Goal: Register for event/course

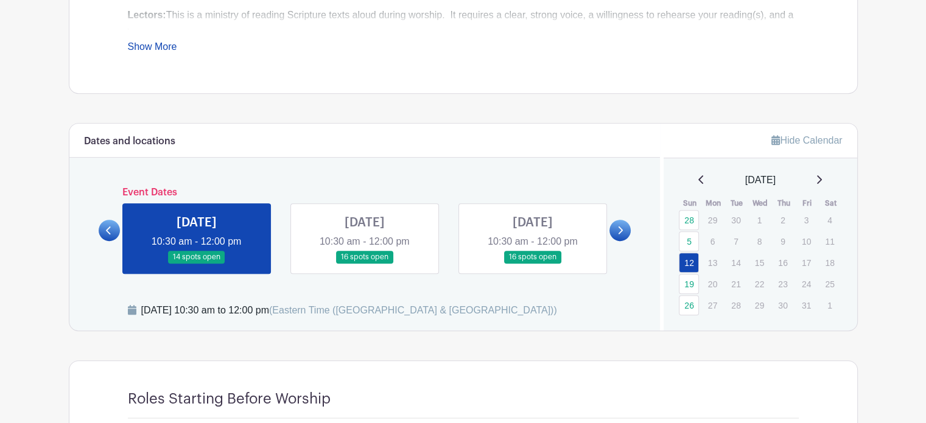
scroll to position [548, 0]
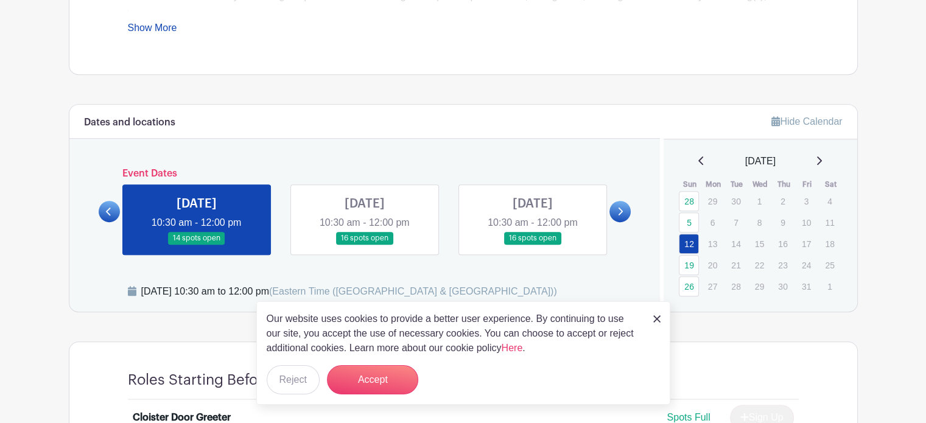
click at [364, 245] on link at bounding box center [364, 245] width 0 height 0
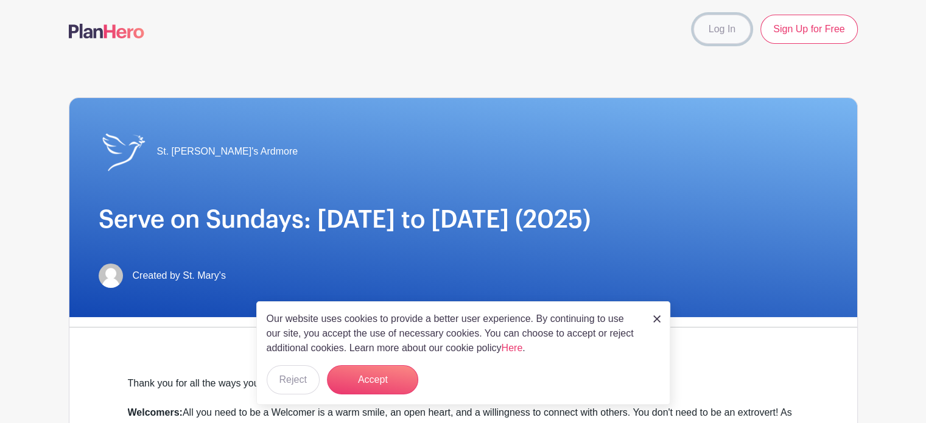
click at [725, 31] on link "Log In" at bounding box center [721, 29] width 57 height 29
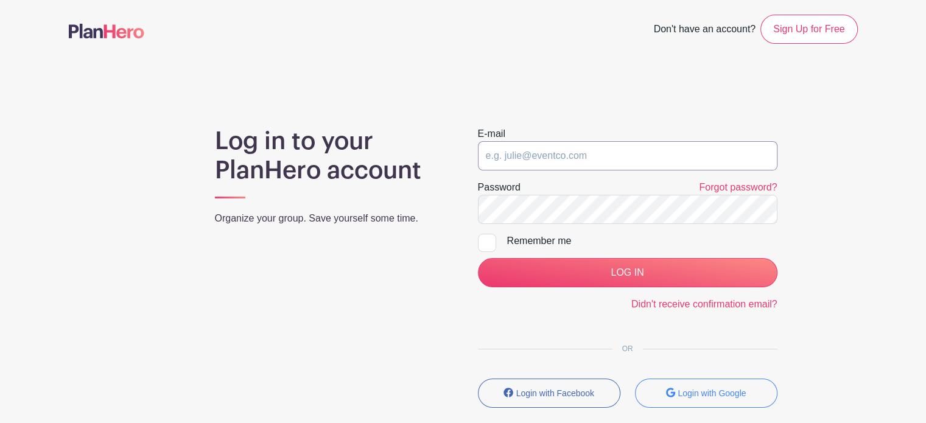
click at [518, 153] on input "email" at bounding box center [627, 155] width 299 height 29
type input "[EMAIL_ADDRESS][DOMAIN_NAME]"
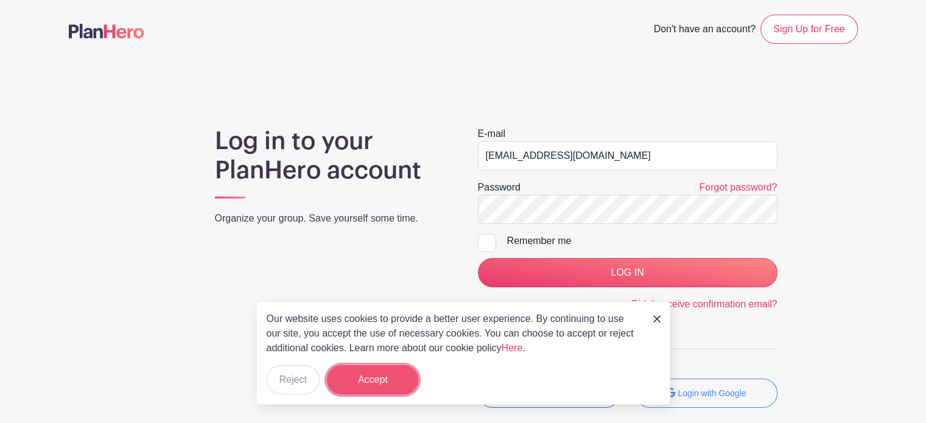
click at [372, 374] on button "Accept" at bounding box center [372, 379] width 91 height 29
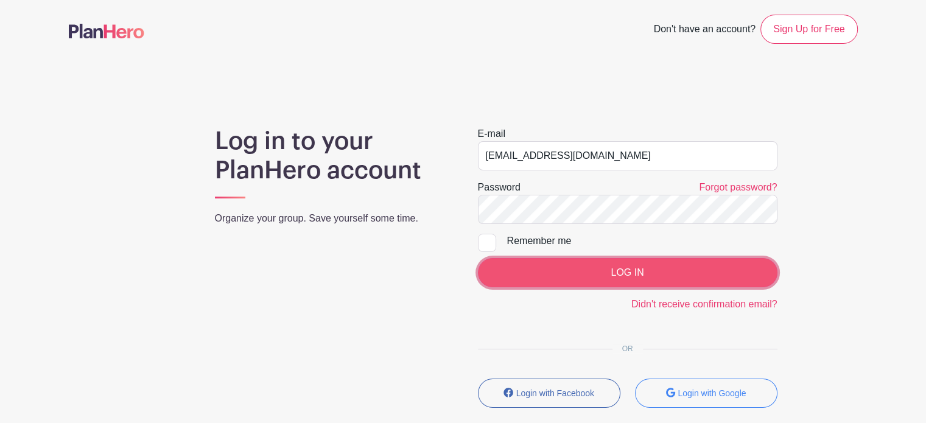
click at [625, 265] on input "LOG IN" at bounding box center [627, 272] width 299 height 29
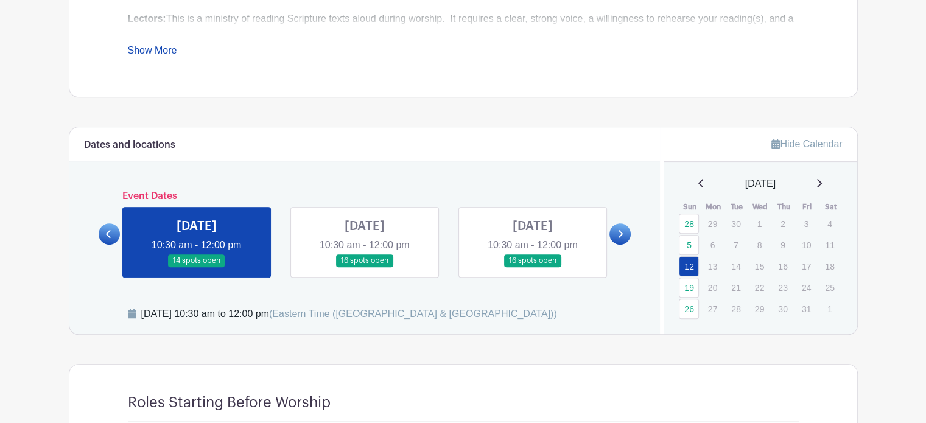
scroll to position [548, 0]
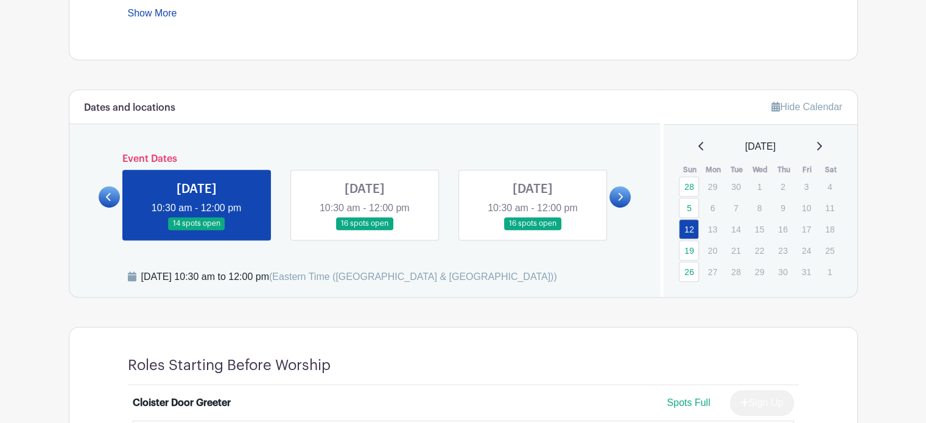
click at [364, 230] on link at bounding box center [364, 230] width 0 height 0
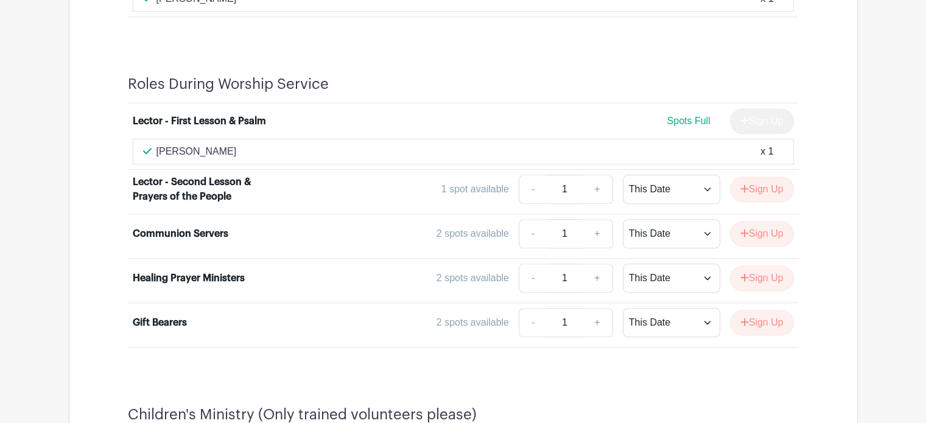
scroll to position [1400, 0]
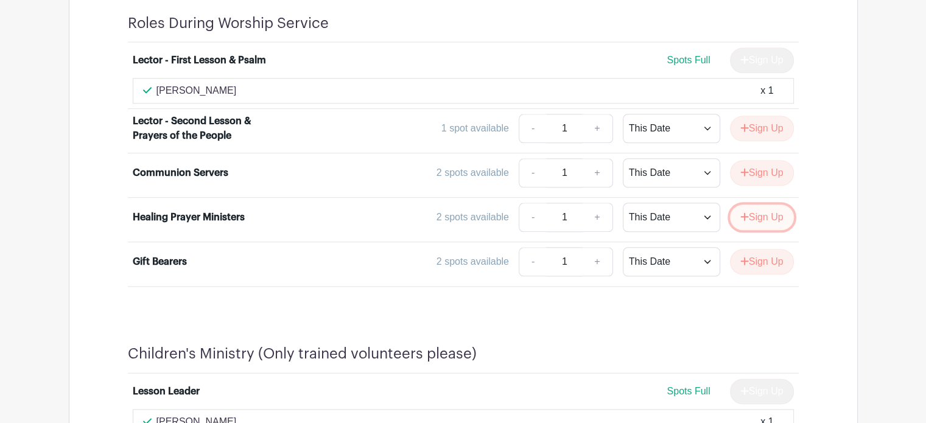
click at [754, 207] on button "Sign Up" at bounding box center [762, 217] width 64 height 26
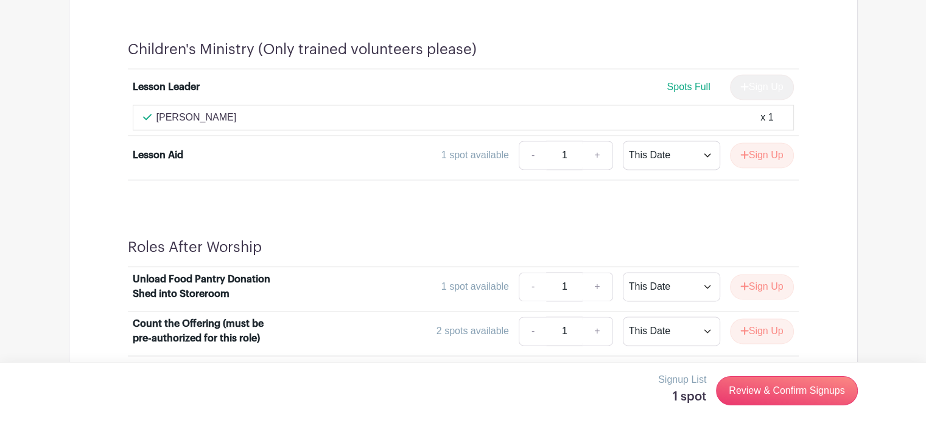
scroll to position [1735, 0]
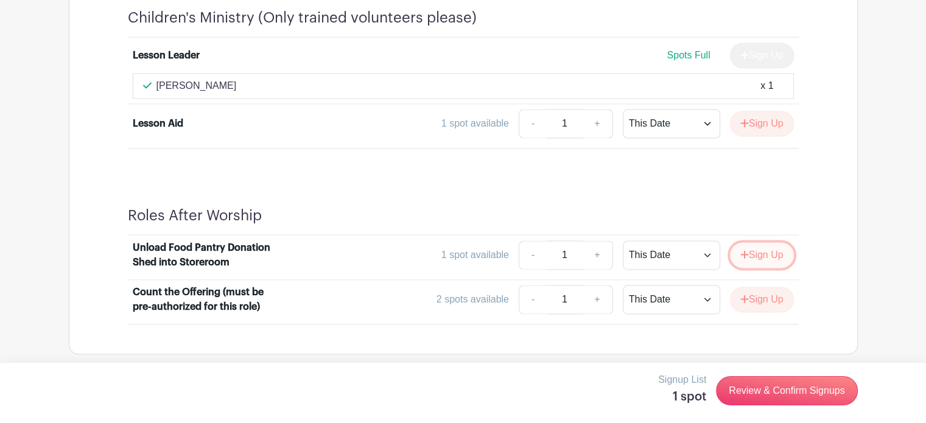
click at [755, 248] on button "Sign Up" at bounding box center [762, 255] width 64 height 26
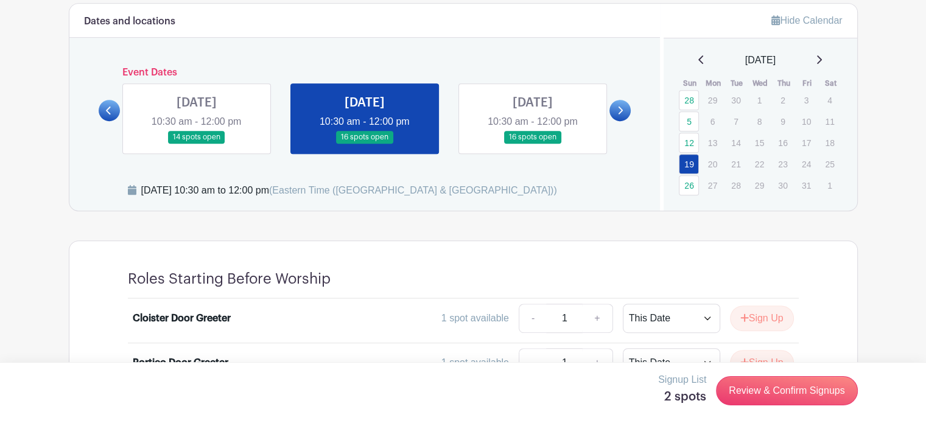
scroll to position [518, 0]
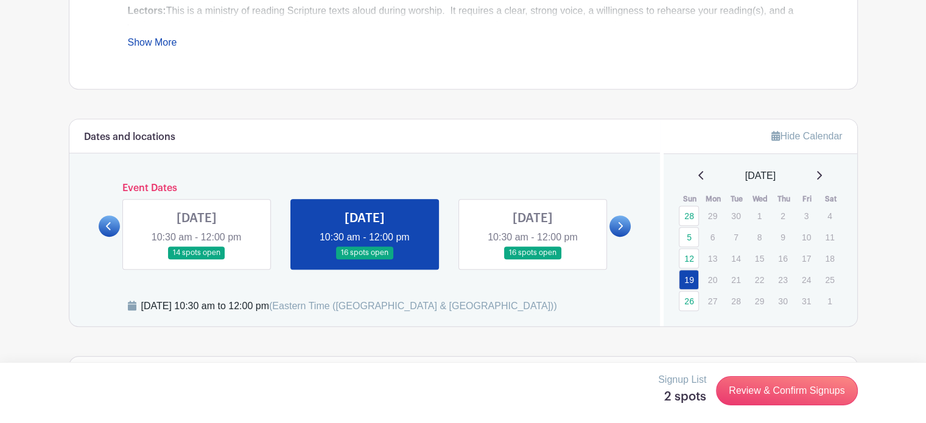
click at [532, 259] on link at bounding box center [532, 259] width 0 height 0
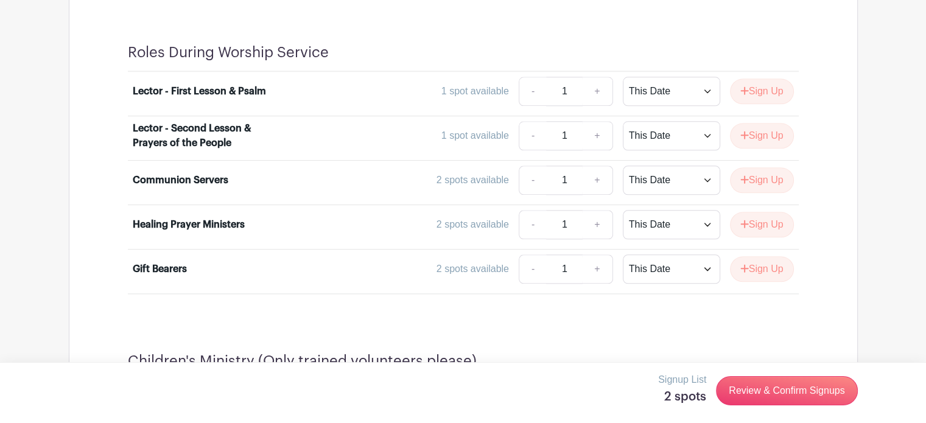
scroll to position [1431, 0]
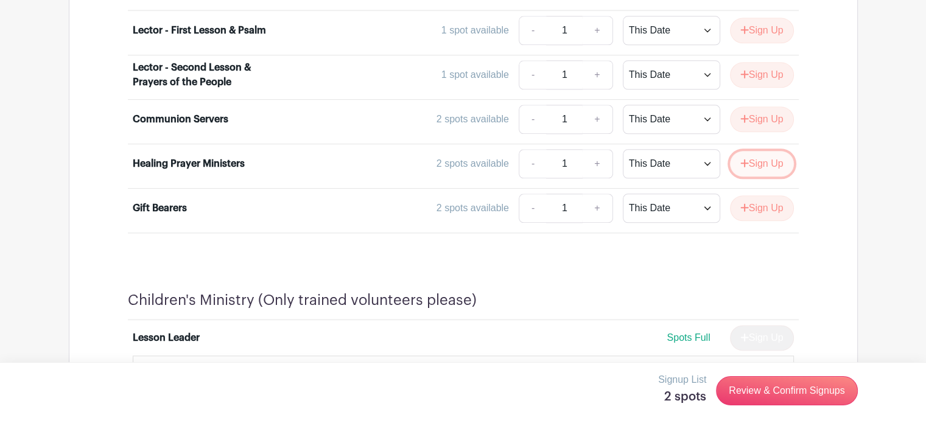
click at [759, 158] on button "Sign Up" at bounding box center [762, 164] width 64 height 26
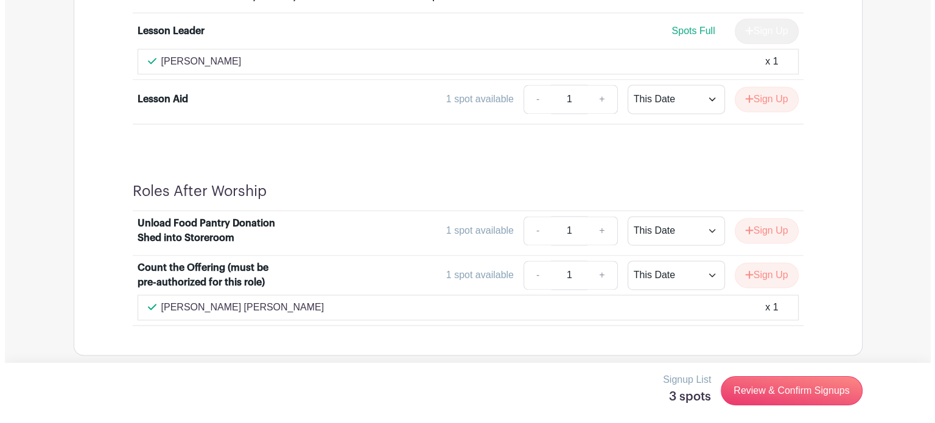
scroll to position [1739, 0]
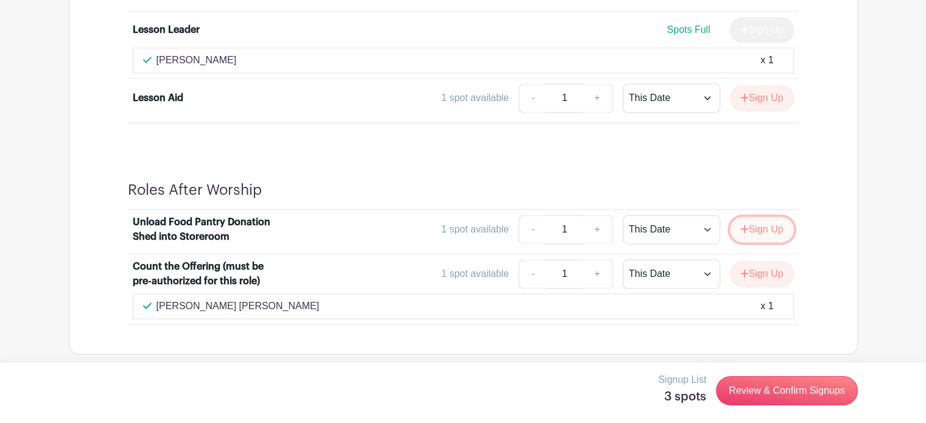
click at [750, 224] on button "Sign Up" at bounding box center [762, 230] width 64 height 26
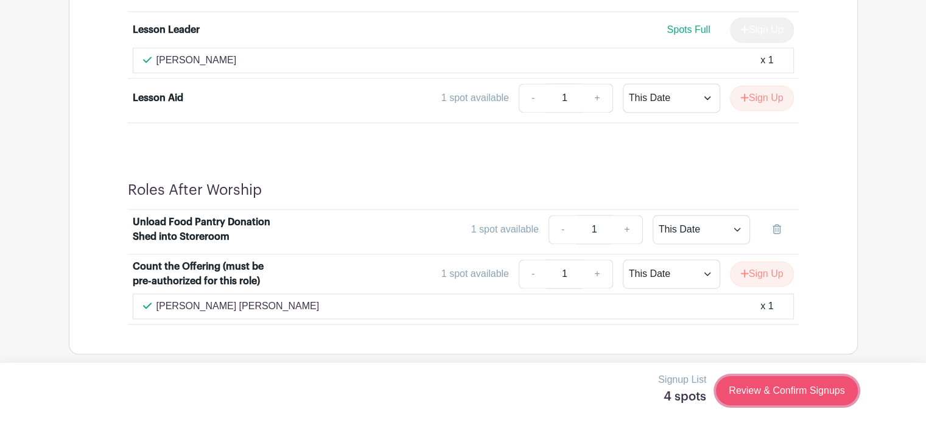
click at [790, 389] on link "Review & Confirm Signups" at bounding box center [786, 390] width 141 height 29
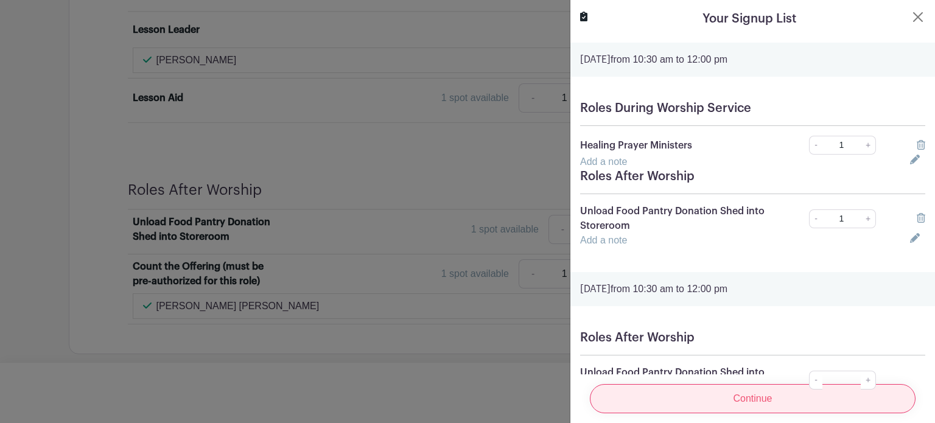
click at [790, 387] on input "Continue" at bounding box center [753, 398] width 326 height 29
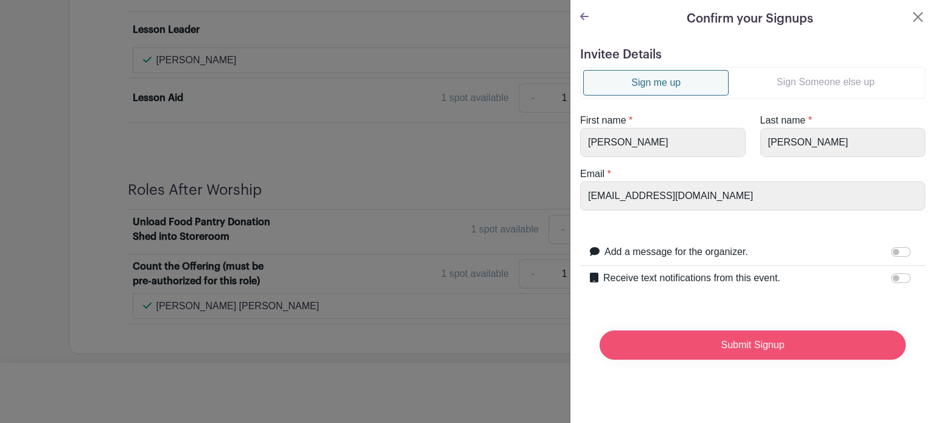
click at [755, 339] on input "Submit Signup" at bounding box center [752, 344] width 306 height 29
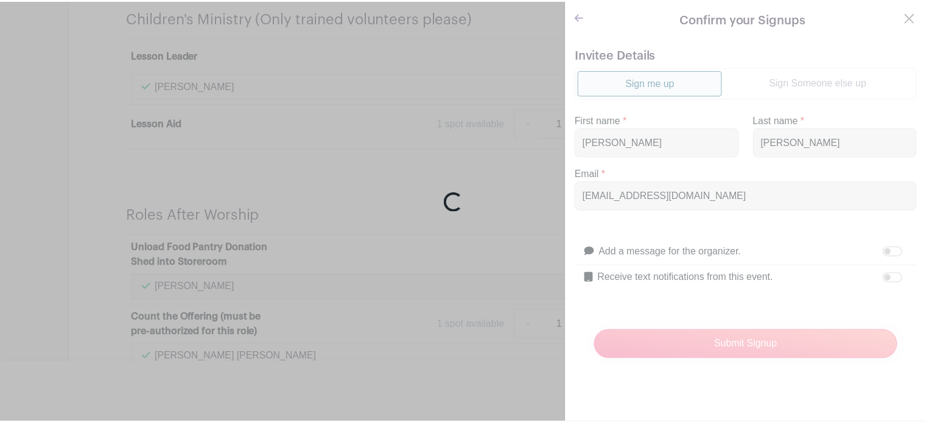
scroll to position [1765, 0]
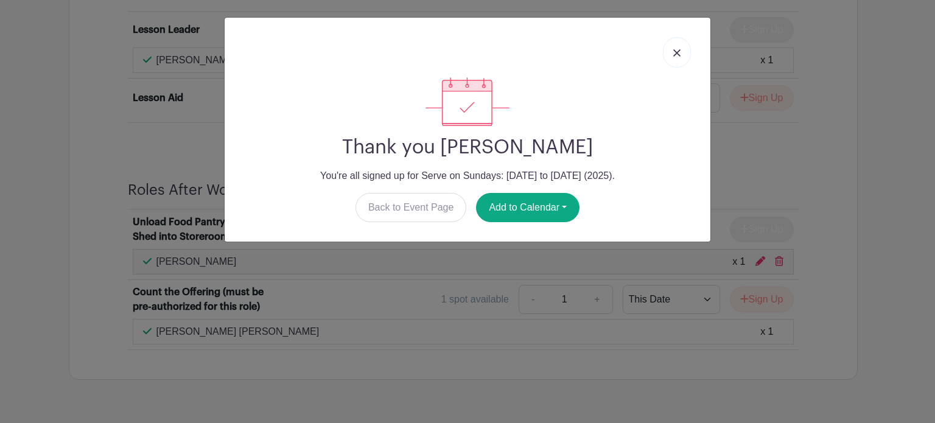
click at [677, 51] on img at bounding box center [676, 52] width 7 height 7
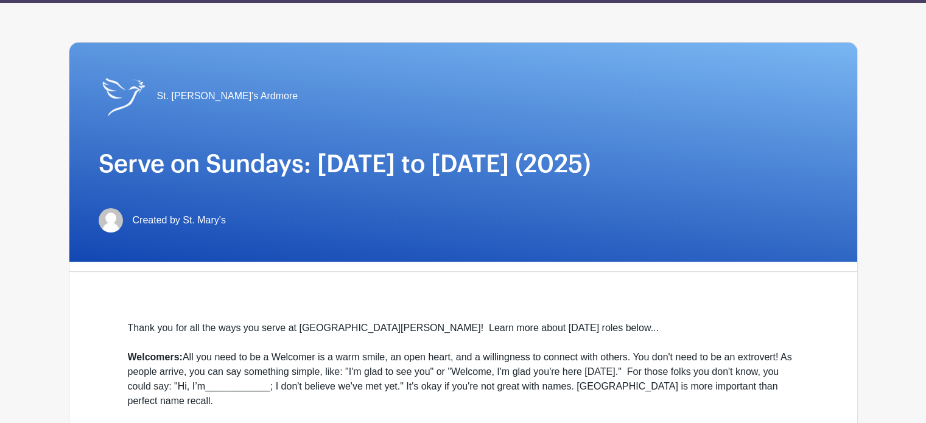
scroll to position [0, 0]
